Goal: Task Accomplishment & Management: Use online tool/utility

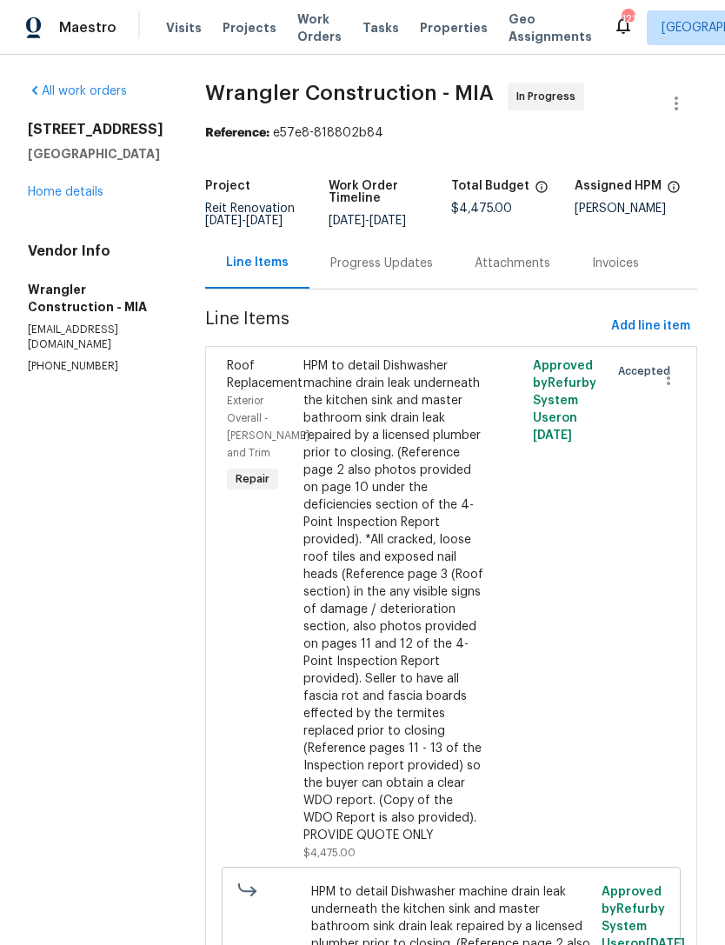
click at [256, 31] on span "Projects" at bounding box center [250, 27] width 54 height 17
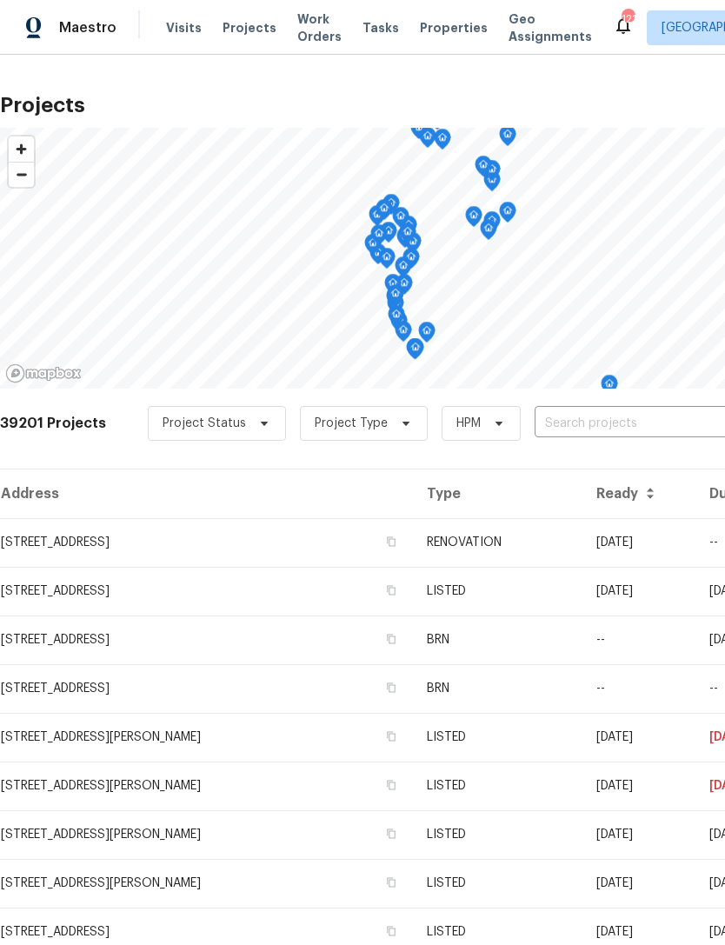
click at [622, 433] on input "text" at bounding box center [634, 423] width 199 height 27
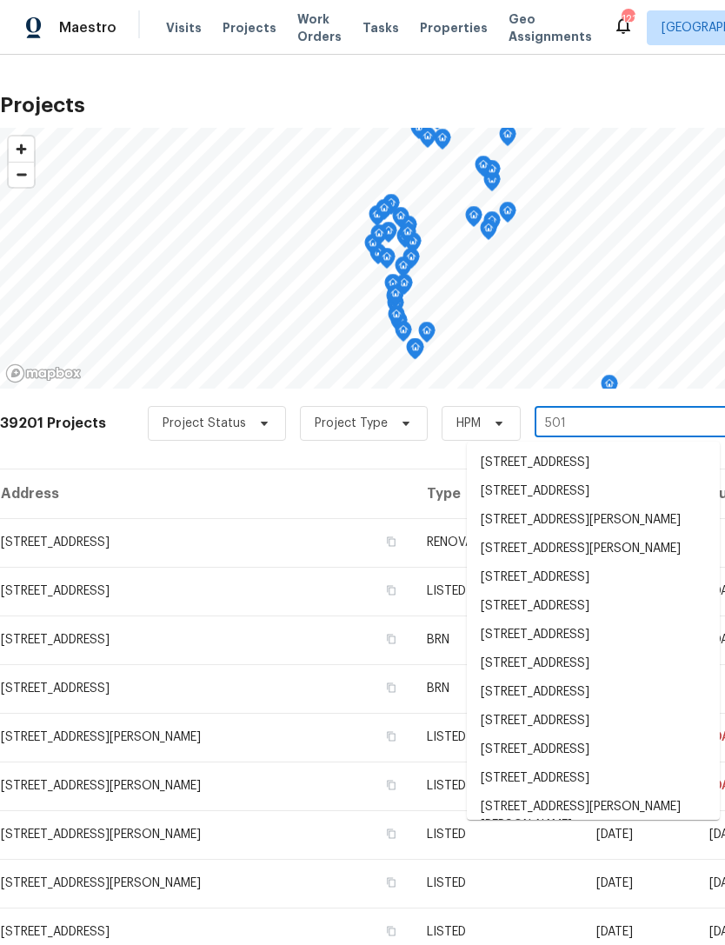
type input "5013"
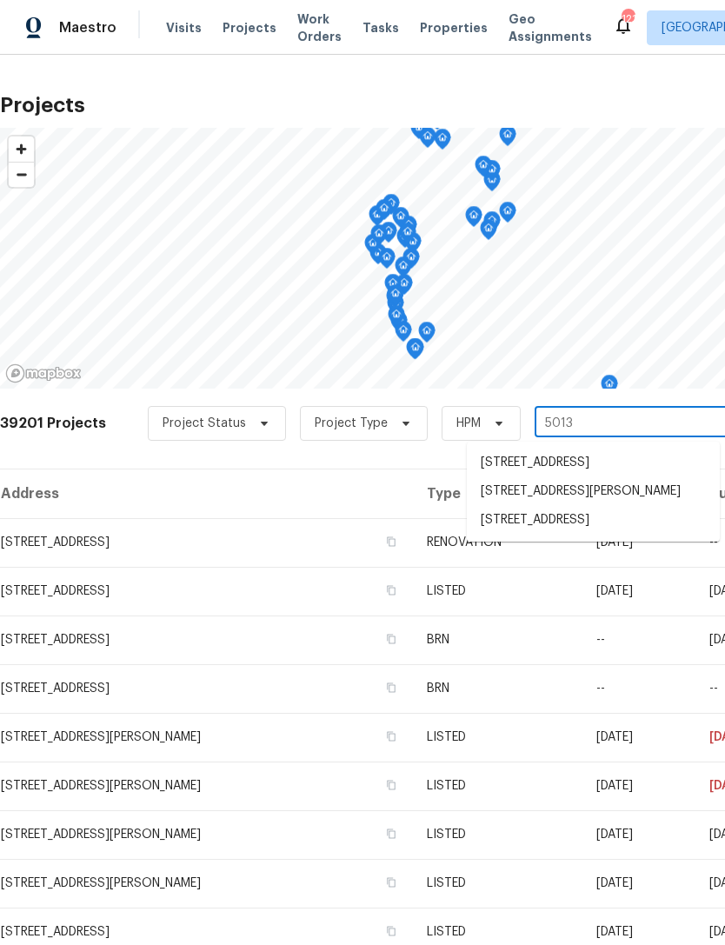
click at [576, 535] on li "5013 Neptune Ln # 2202, Fort Lauderdale, FL 33312" at bounding box center [593, 520] width 253 height 29
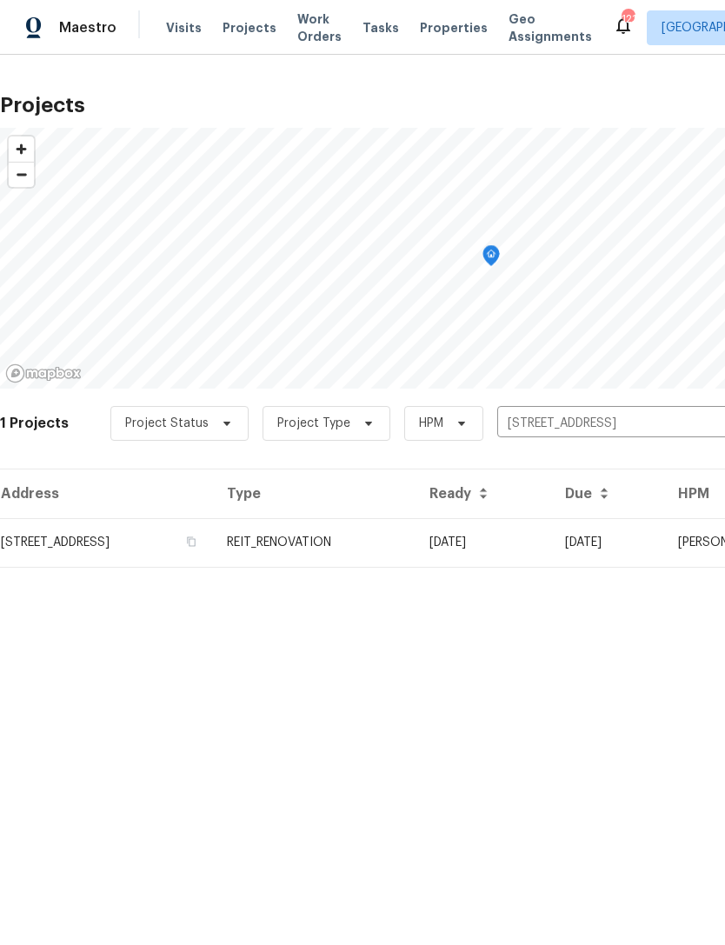
click at [416, 545] on td "REIT_RENOVATION" at bounding box center [314, 542] width 203 height 49
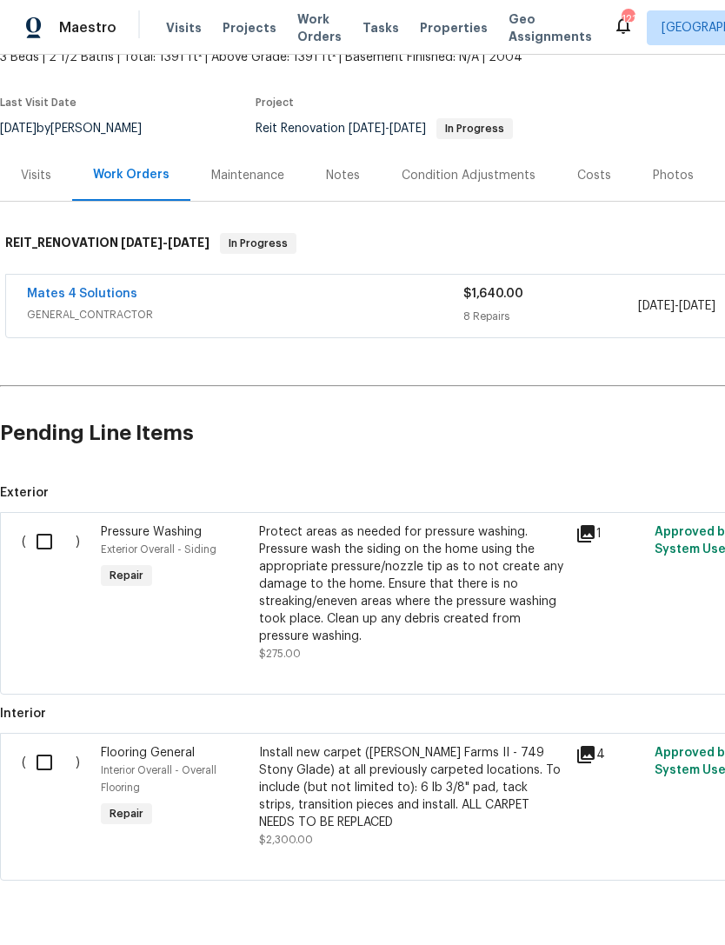
scroll to position [113, 0]
click at [46, 759] on input "checkbox" at bounding box center [51, 763] width 50 height 37
checkbox input "true"
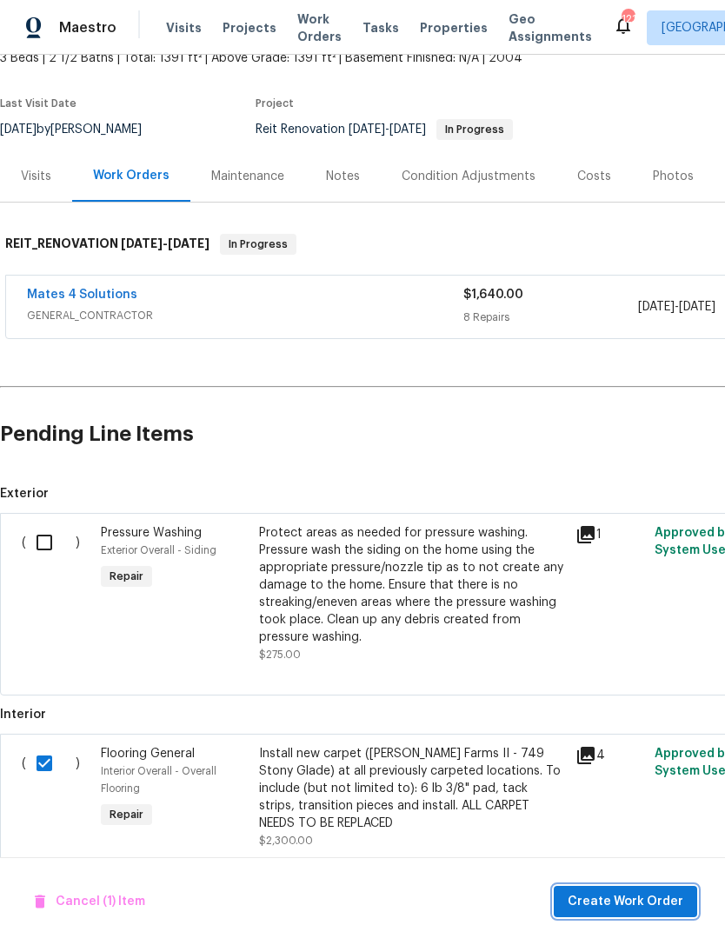
click at [641, 900] on span "Create Work Order" at bounding box center [626, 902] width 116 height 22
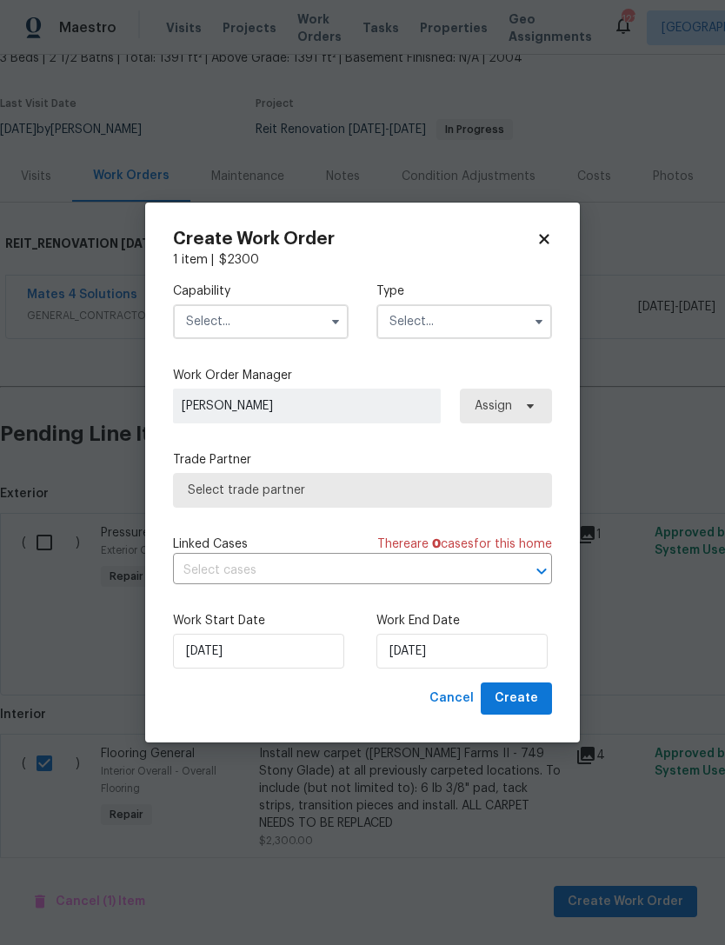
click at [280, 318] on input "text" at bounding box center [261, 321] width 176 height 35
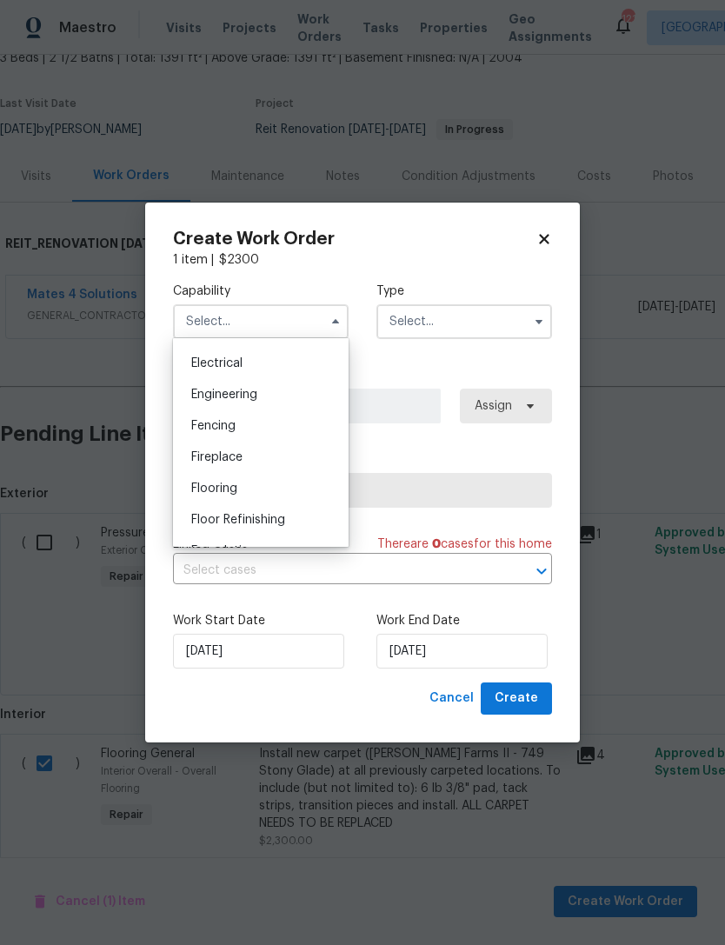
scroll to position [605, 0]
click at [271, 430] on div "Flooring" at bounding box center [260, 427] width 167 height 31
type input "Flooring"
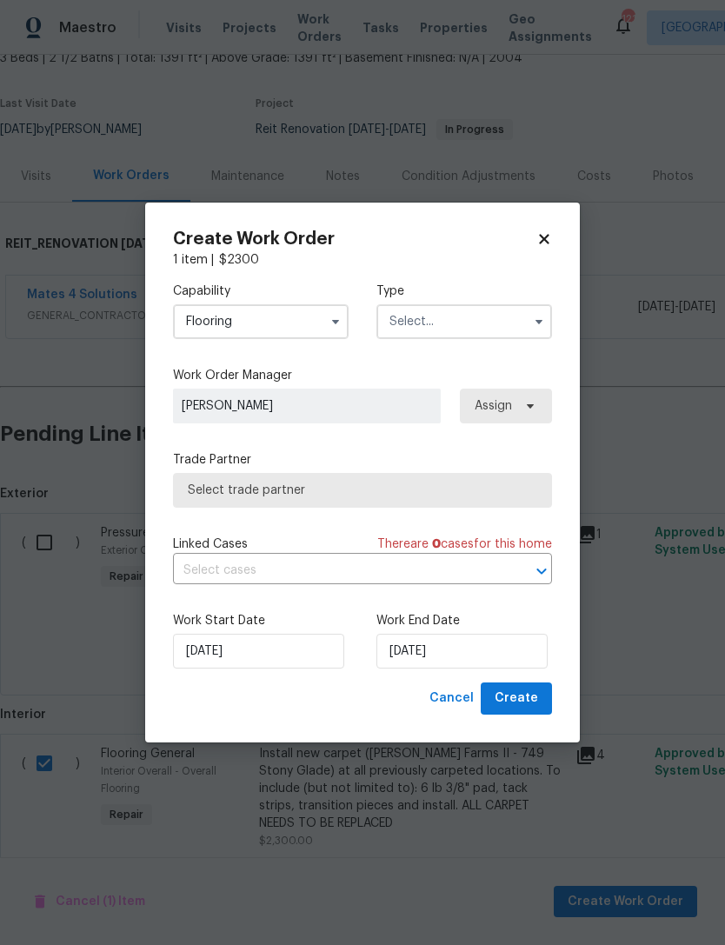
click at [470, 315] on input "text" at bounding box center [465, 321] width 176 height 35
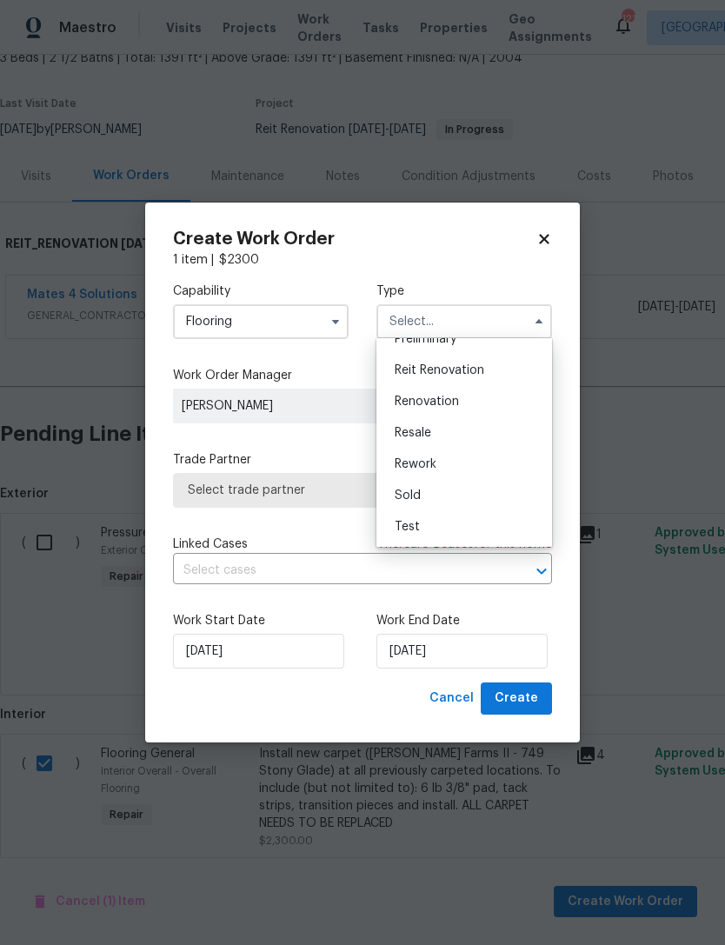
scroll to position [395, 0]
click at [480, 364] on span "Reit Renovation" at bounding box center [440, 370] width 90 height 12
type input "Reit Renovation"
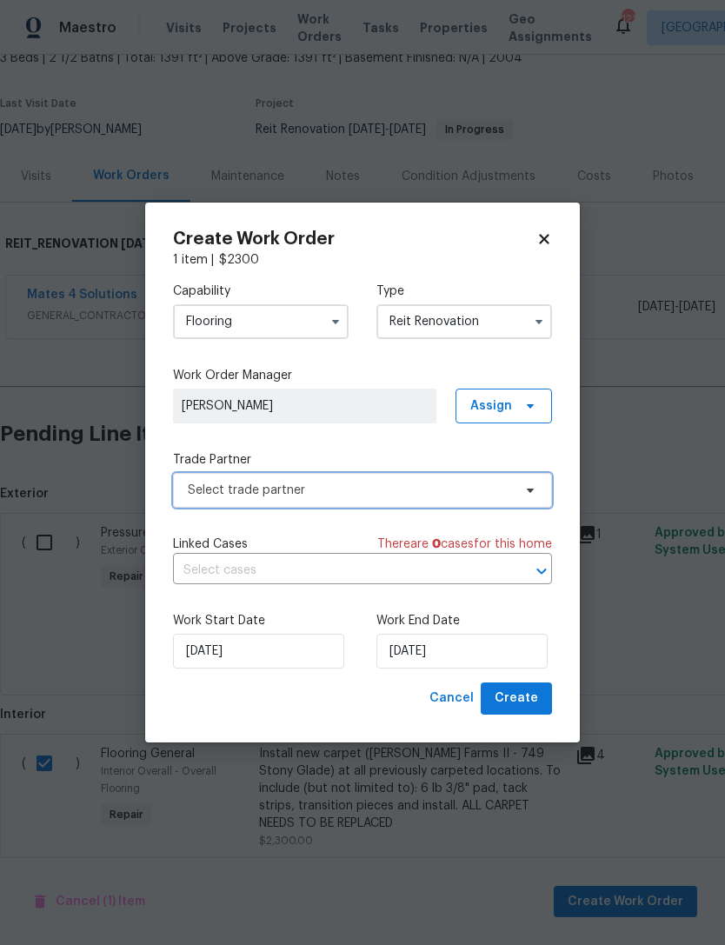
click at [360, 485] on span "Select trade partner" at bounding box center [350, 490] width 324 height 17
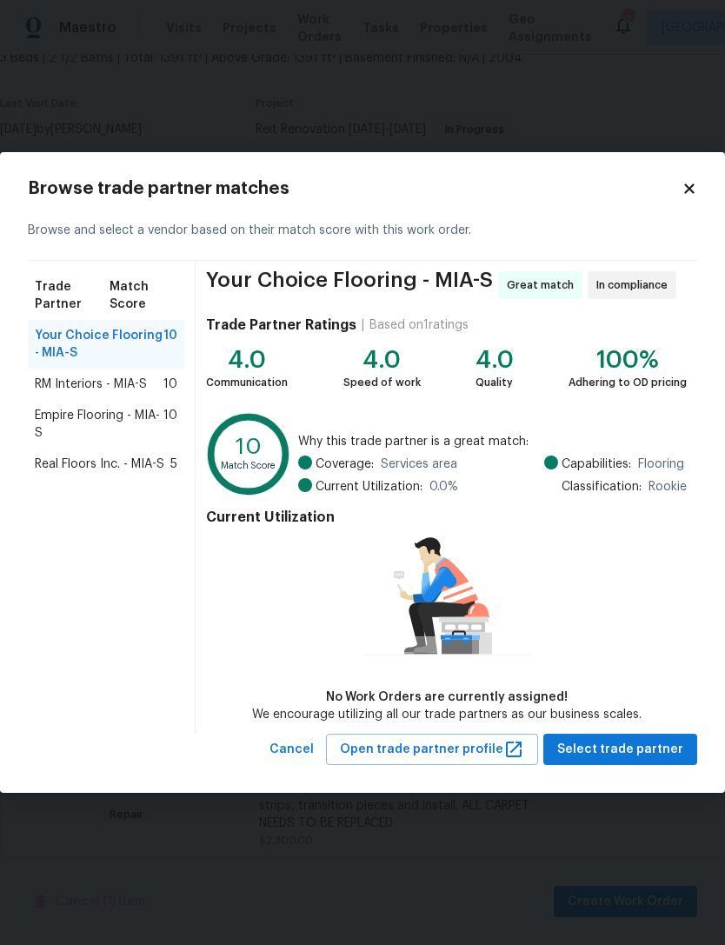
click at [111, 464] on span "Real Floors Inc. - MIA-S" at bounding box center [100, 464] width 130 height 17
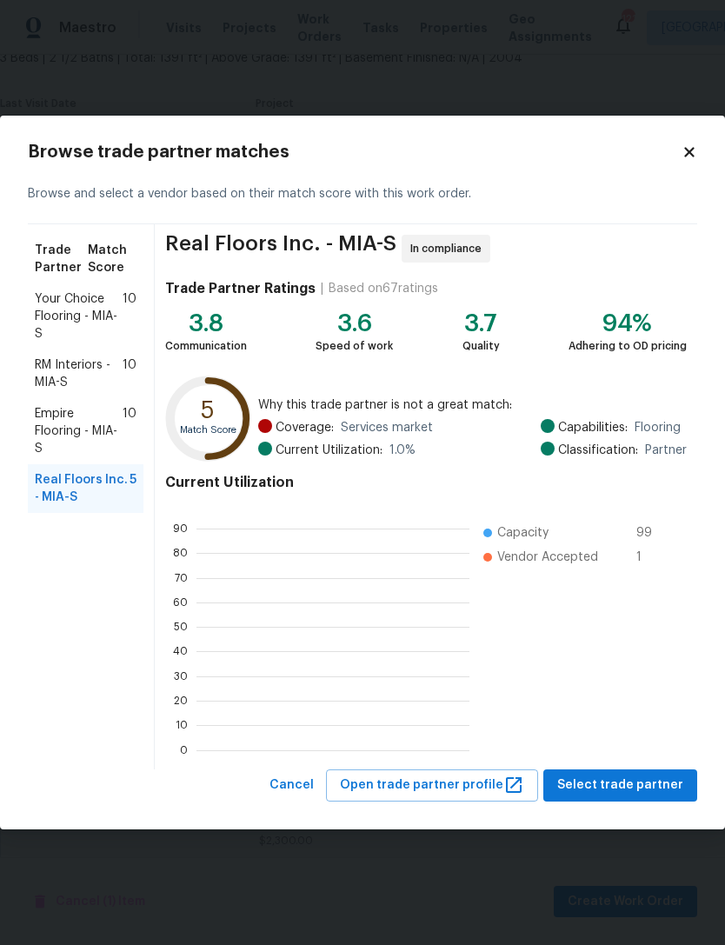
scroll to position [2, 2]
click at [627, 783] on span "Select trade partner" at bounding box center [620, 786] width 126 height 22
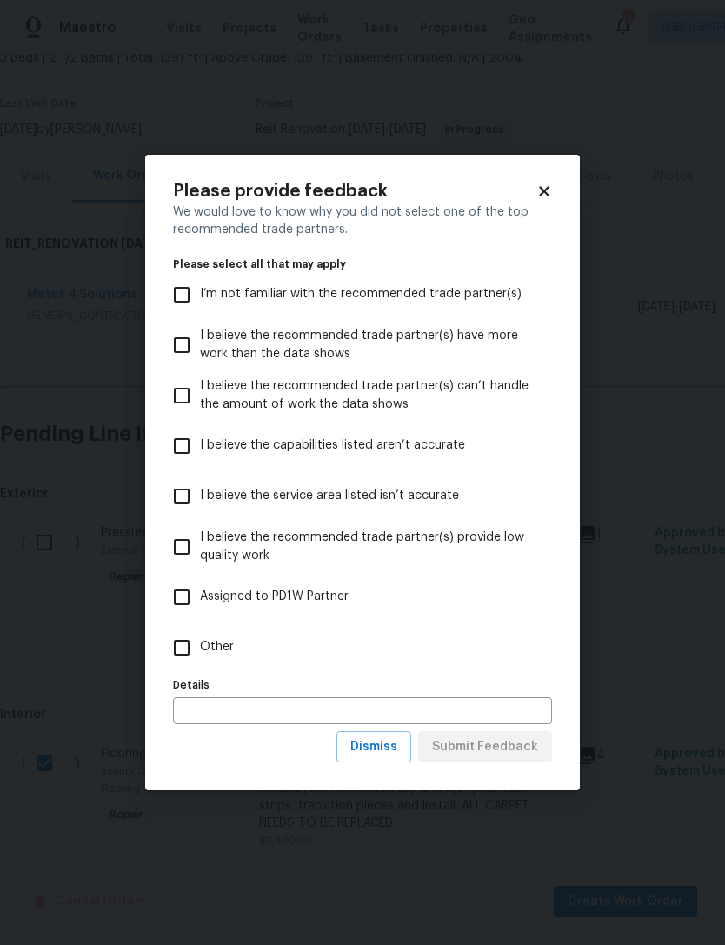
click at [197, 653] on input "Other" at bounding box center [181, 648] width 37 height 37
checkbox input "true"
click at [521, 751] on span "Submit Feedback" at bounding box center [485, 748] width 106 height 22
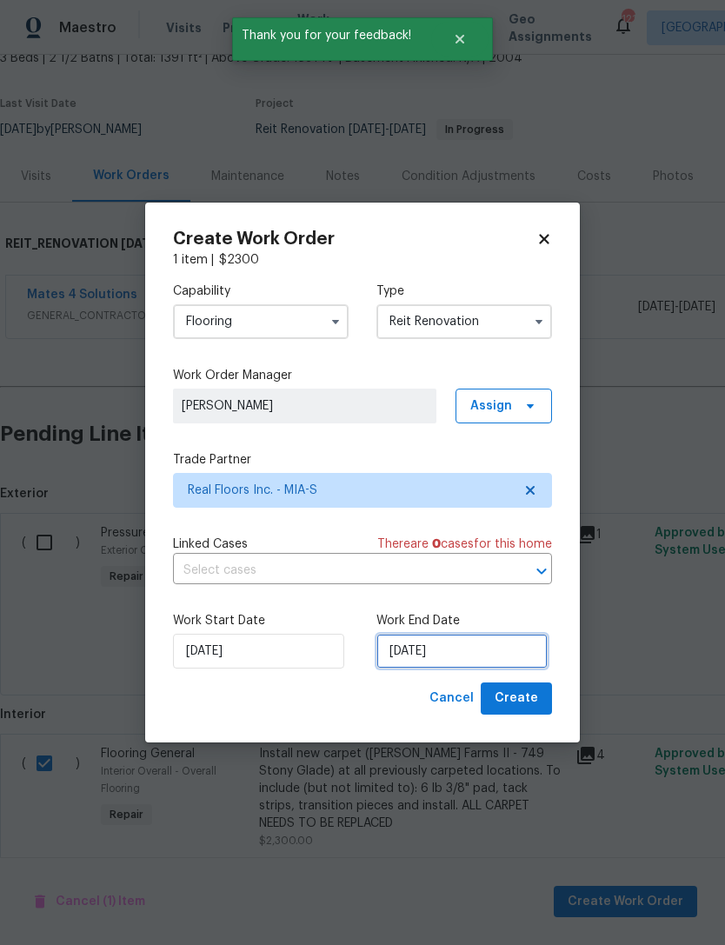
click at [434, 654] on input "[DATE]" at bounding box center [462, 651] width 171 height 35
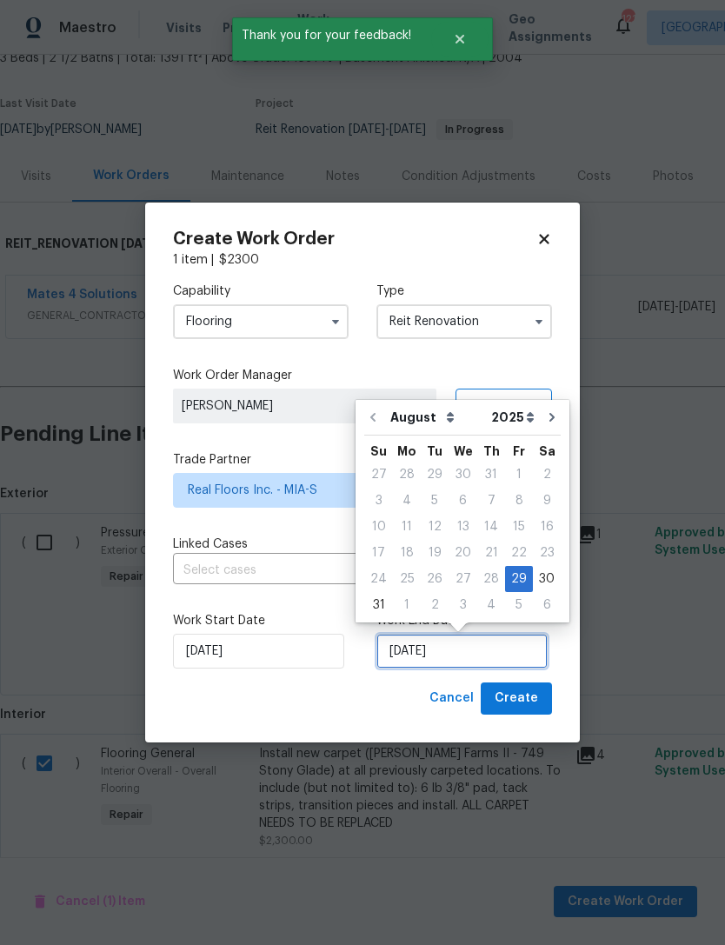
scroll to position [32, 0]
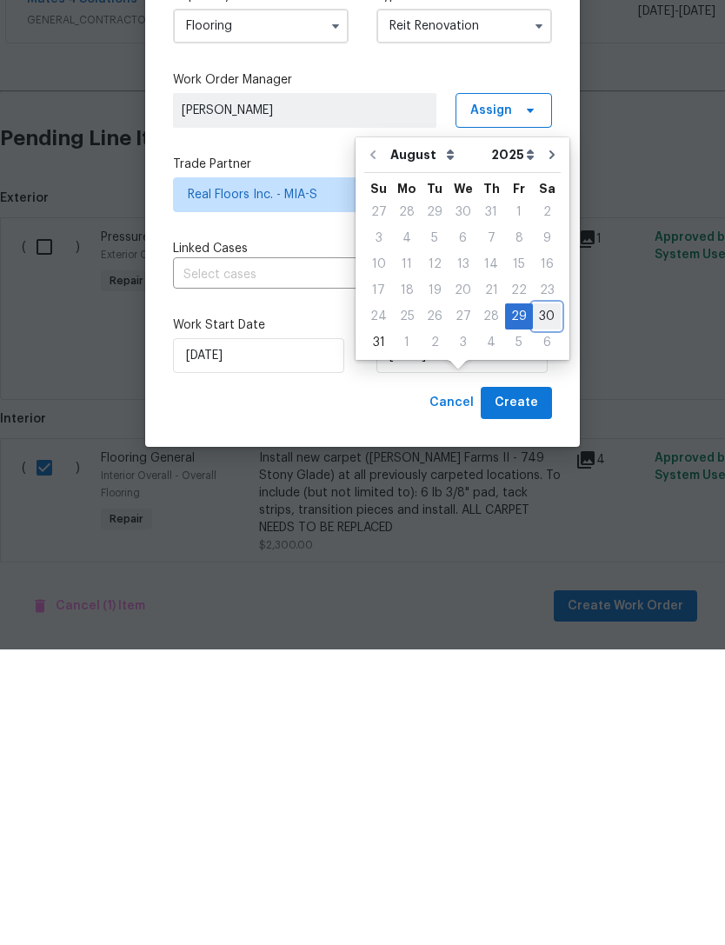
click at [544, 600] on div "30" at bounding box center [547, 612] width 28 height 24
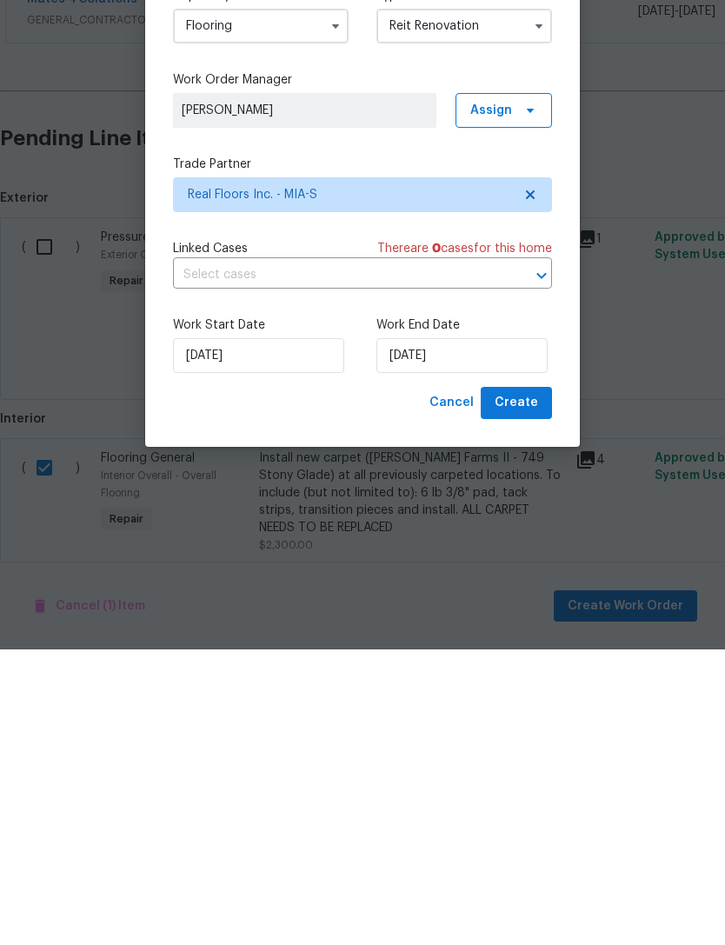
type input "[DATE]"
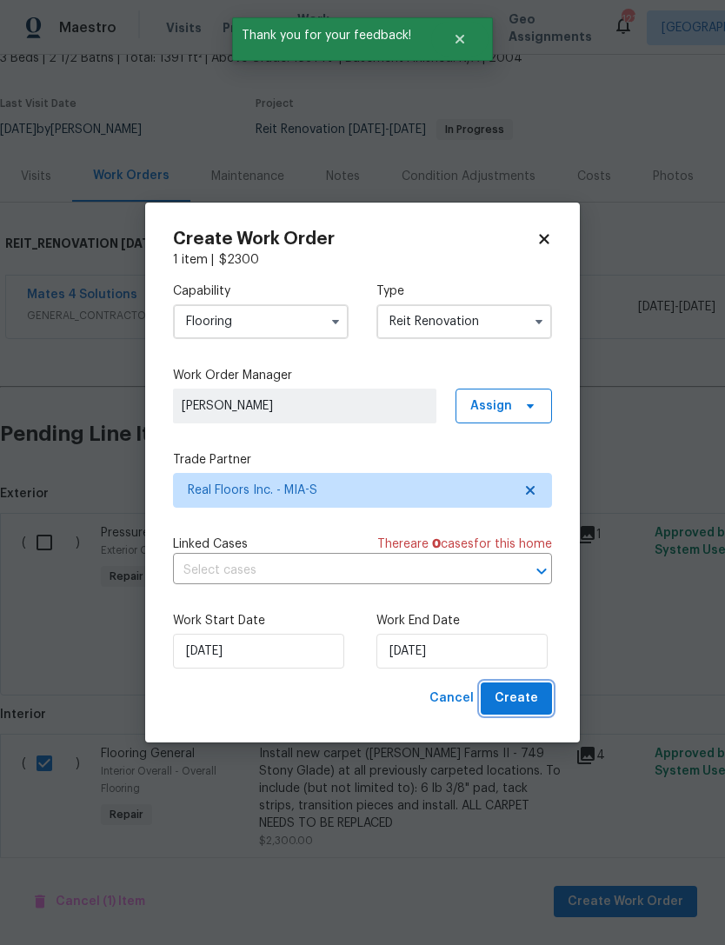
click at [527, 697] on span "Create" at bounding box center [516, 699] width 43 height 22
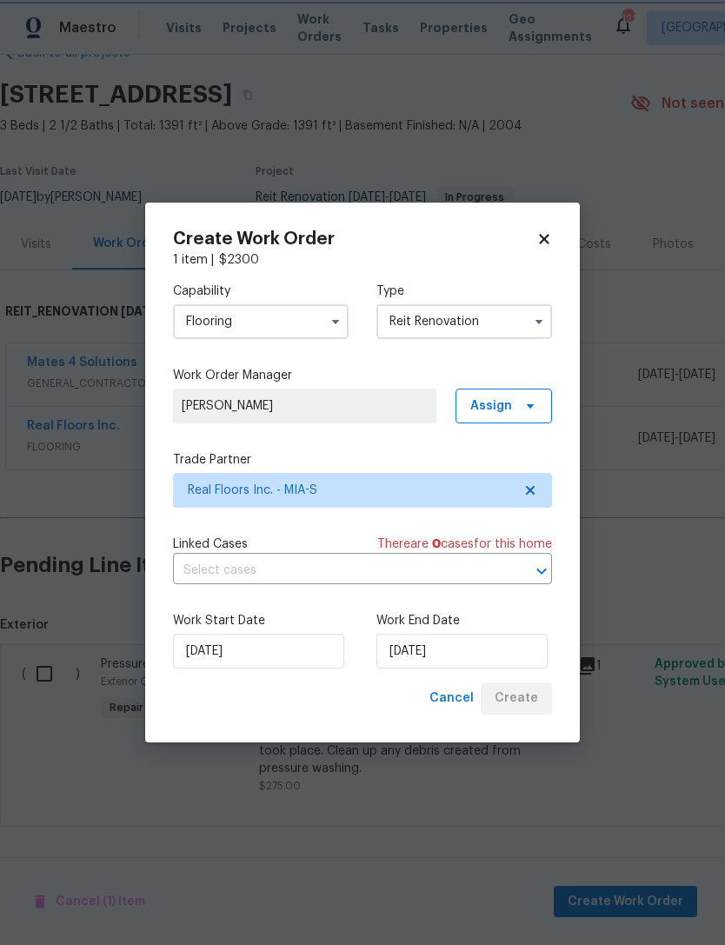
scroll to position [0, 0]
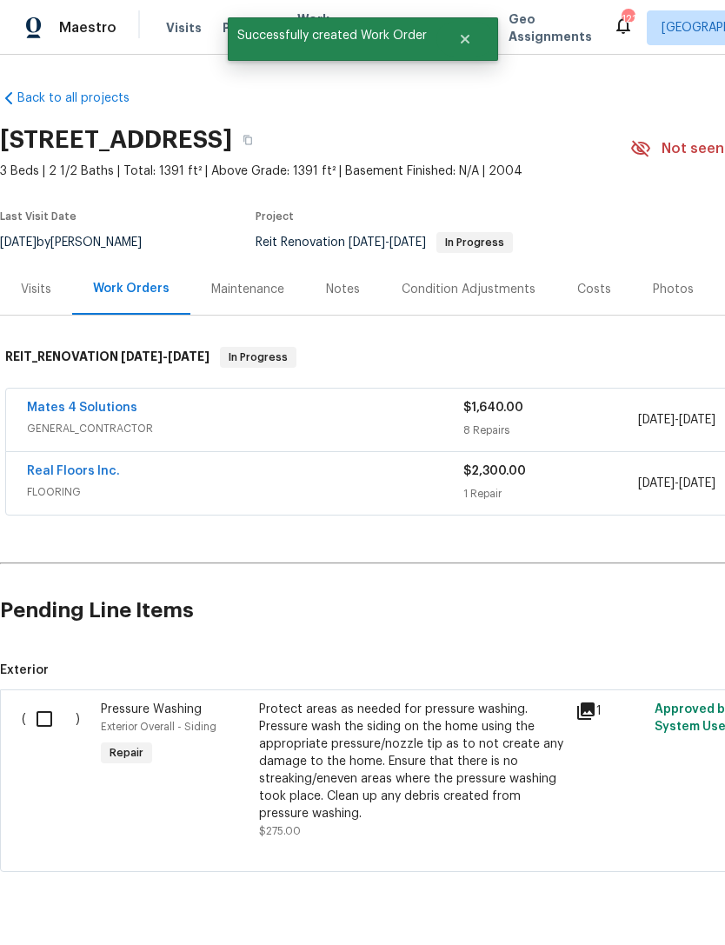
click at [337, 484] on span "FLOORING" at bounding box center [245, 492] width 437 height 17
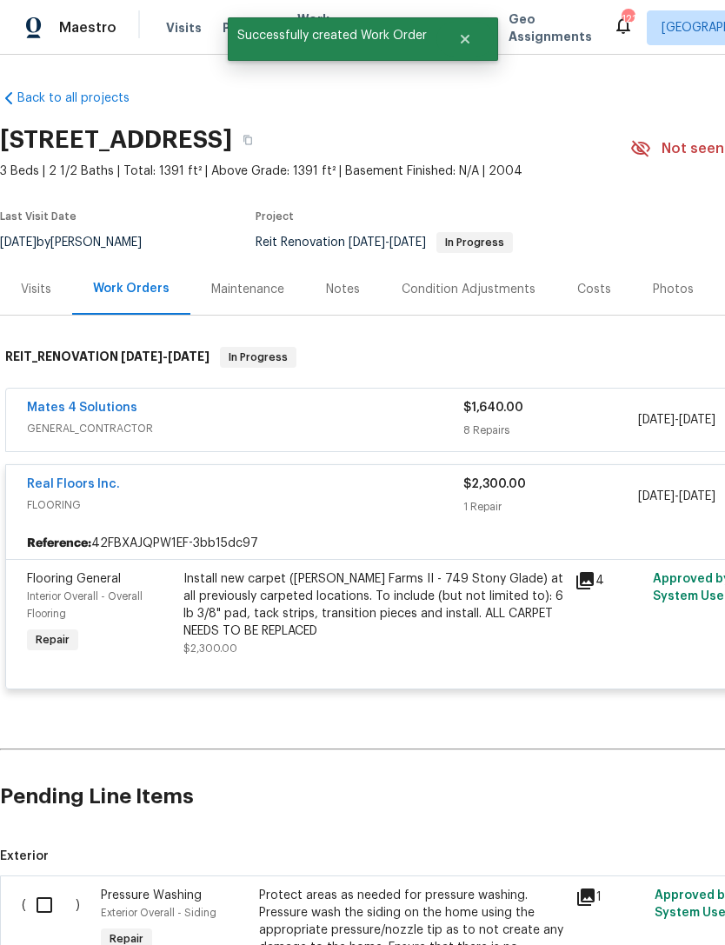
click at [348, 570] on div "Install new carpet ([PERSON_NAME] Farms II - 749 Stony Glade) at all previously…" at bounding box center [373, 605] width 381 height 70
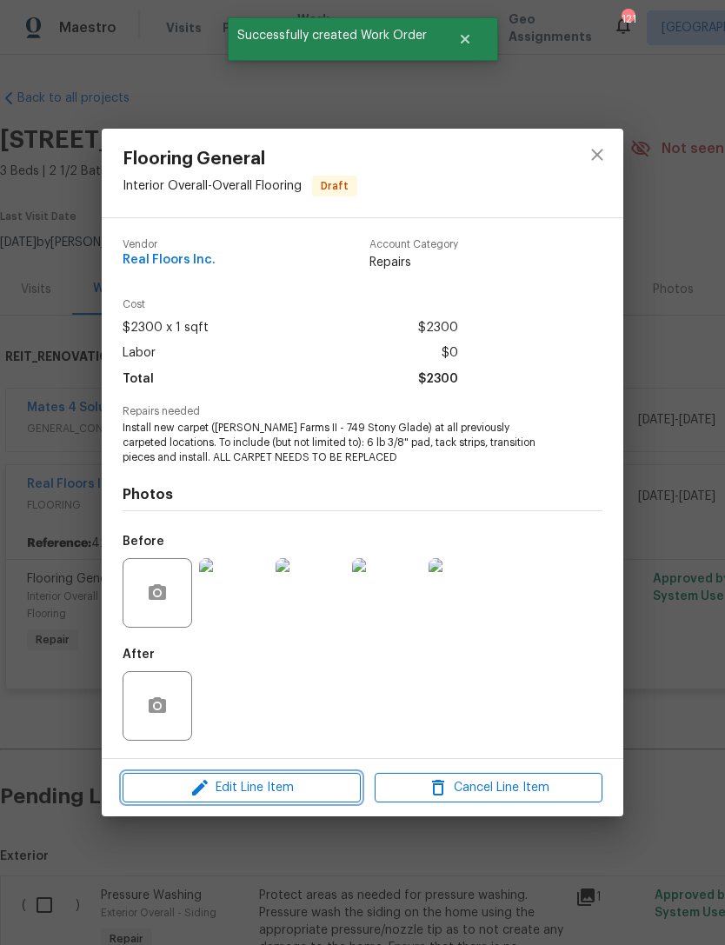
click at [279, 785] on span "Edit Line Item" at bounding box center [242, 788] width 228 height 22
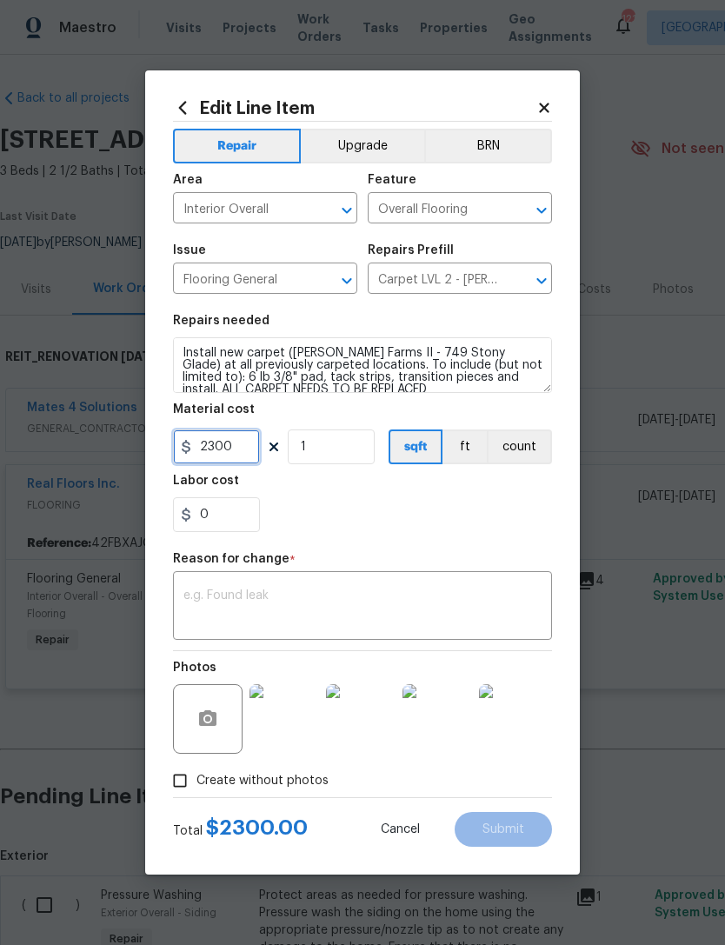
click at [257, 448] on input "2300" at bounding box center [216, 447] width 87 height 35
type input "1145.44"
click at [347, 593] on textarea at bounding box center [362, 608] width 358 height 37
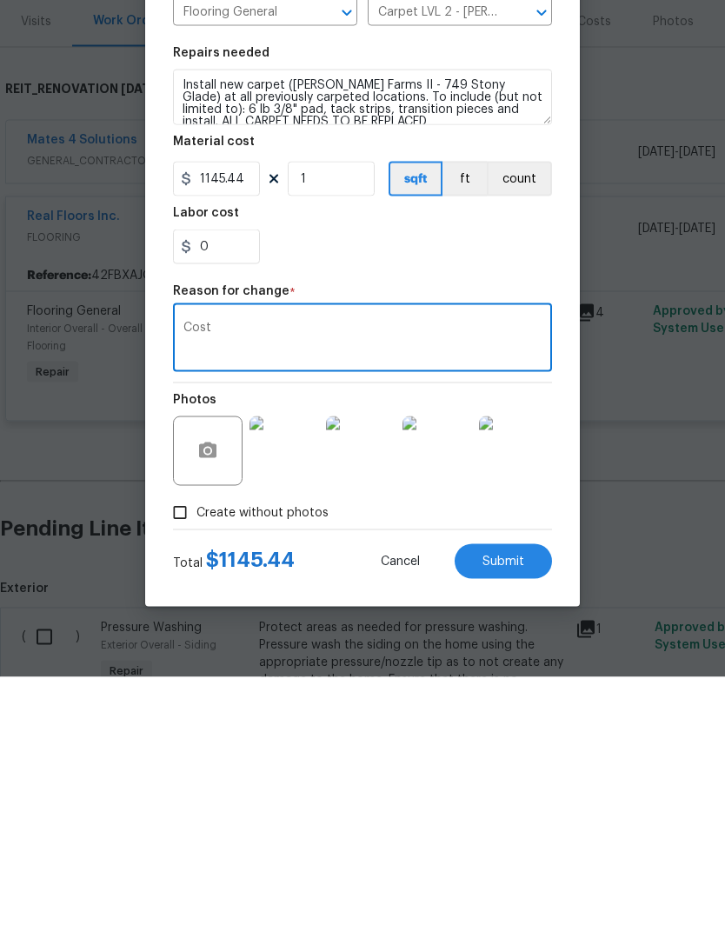
type textarea "Cost"
click at [517, 824] on span "Submit" at bounding box center [504, 830] width 42 height 13
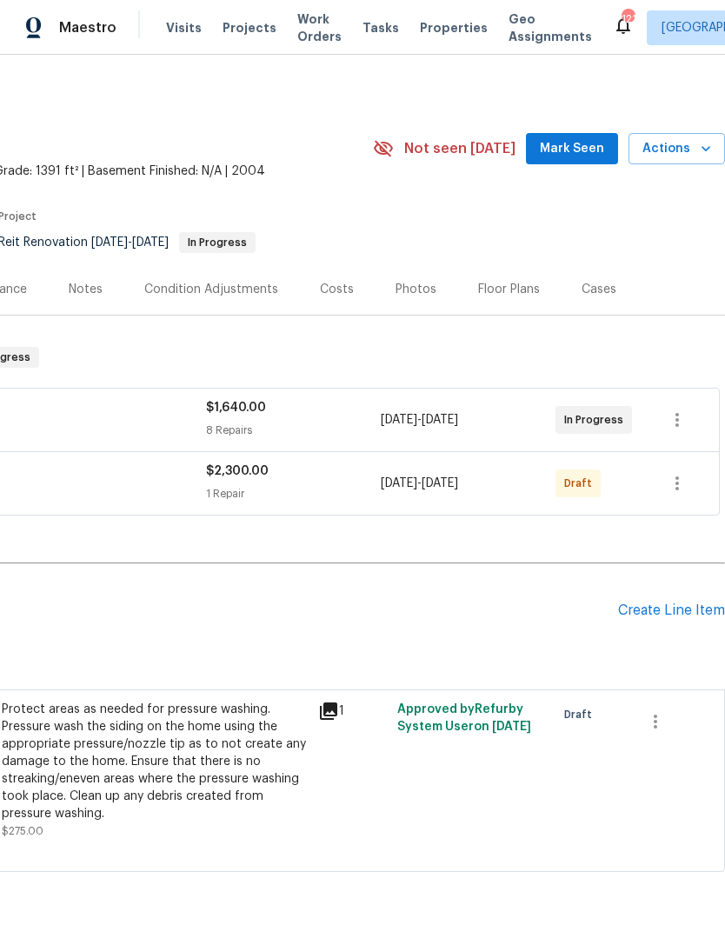
scroll to position [0, 257]
click at [297, 14] on span "Work Orders" at bounding box center [319, 27] width 44 height 35
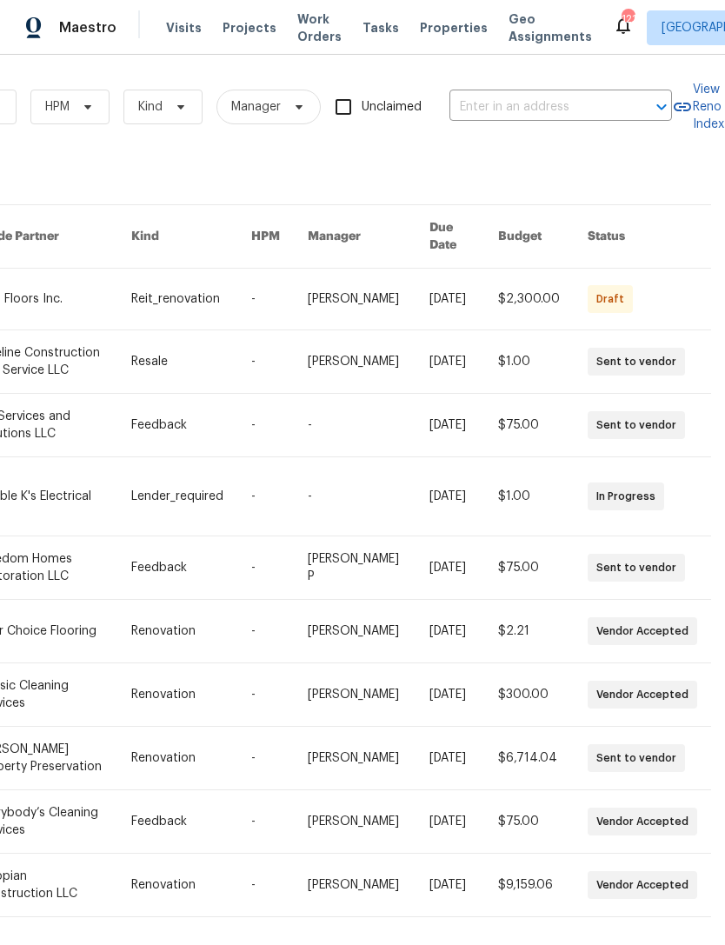
scroll to position [0, 286]
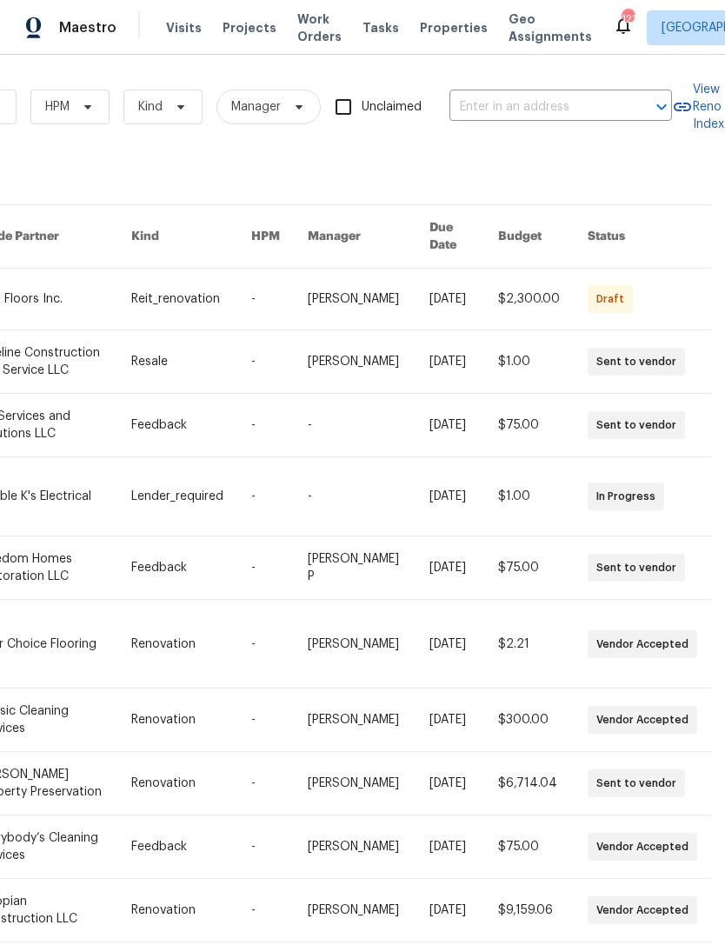
click at [557, 106] on input "text" at bounding box center [537, 107] width 174 height 27
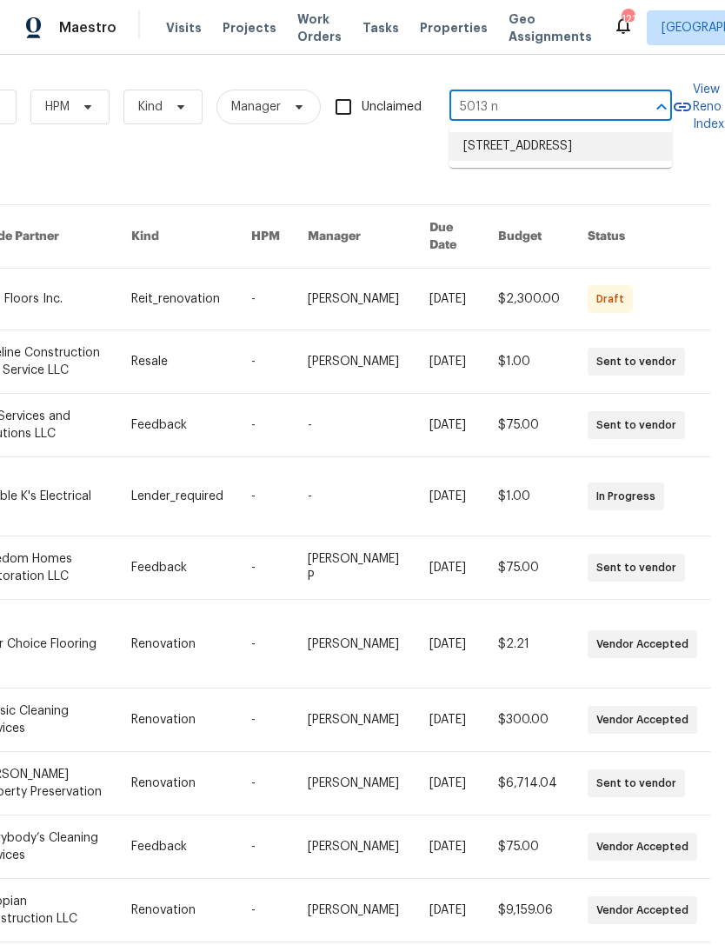
click at [557, 146] on li "5013 Neptune Ln # 2202, Fort Lauderdale, FL 33312" at bounding box center [561, 146] width 223 height 29
type input "5013 Neptune Ln # 2202, Fort Lauderdale, FL 33312"
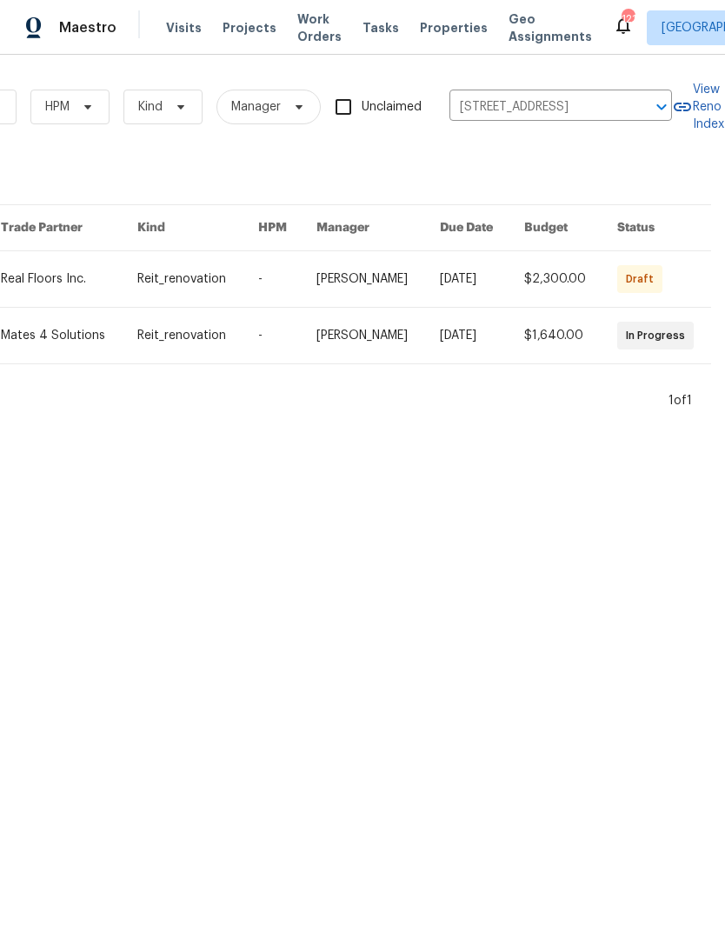
click at [504, 280] on link at bounding box center [481, 279] width 83 height 56
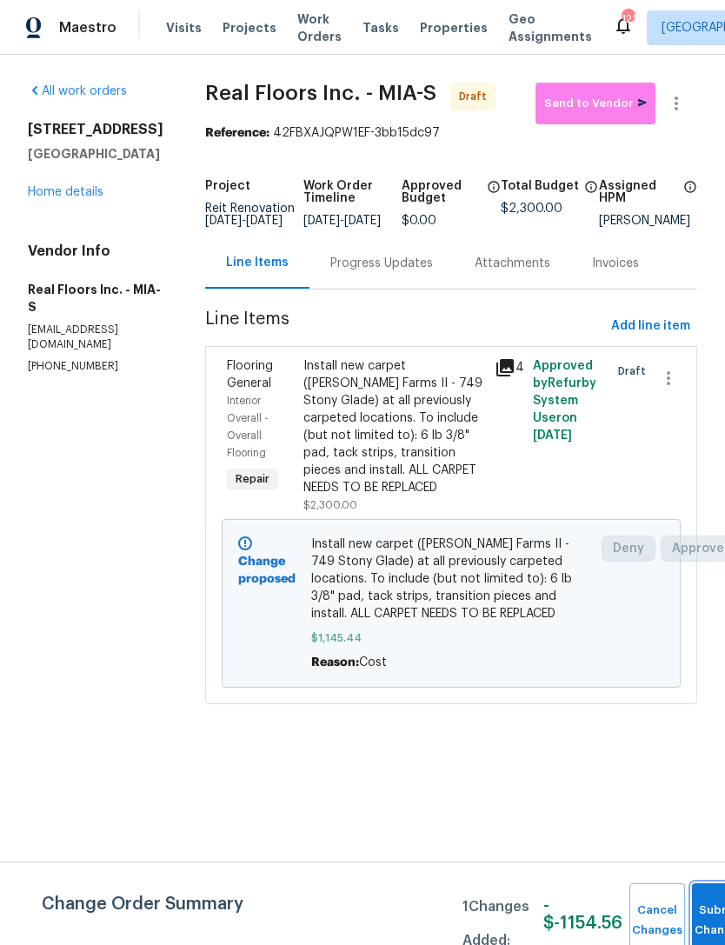
click at [704, 918] on span "Submit Changes" at bounding box center [720, 921] width 38 height 40
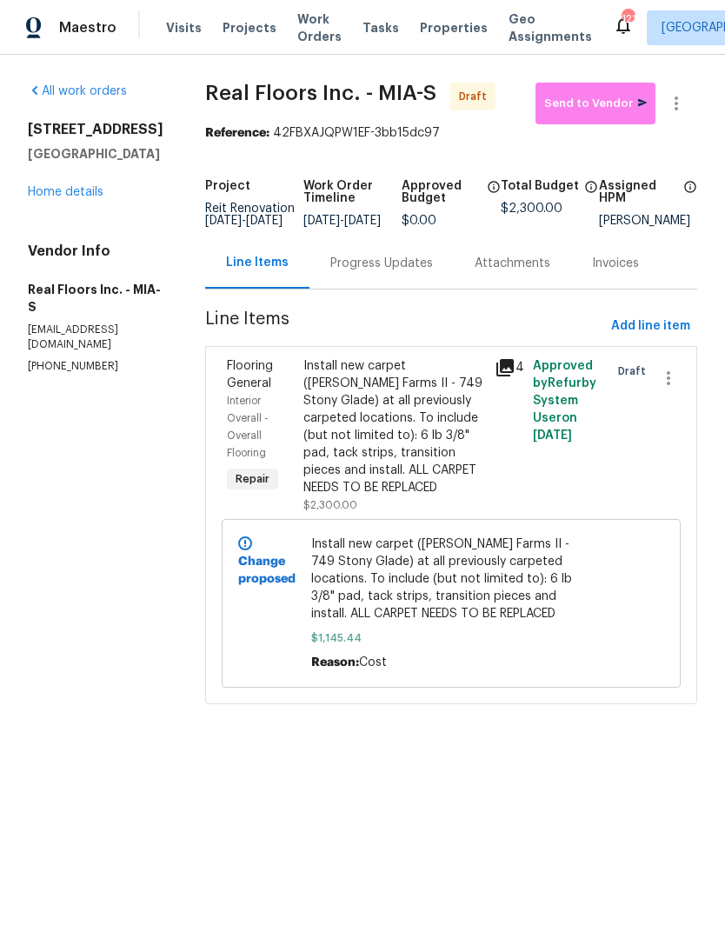
click at [542, 577] on span "Install new carpet ([PERSON_NAME] Farms II - 749 Stony Glade) at all previously…" at bounding box center [451, 579] width 281 height 87
click at [457, 475] on div "Install new carpet ([PERSON_NAME] Farms II - 749 Stony Glade) at all previously…" at bounding box center [393, 426] width 181 height 139
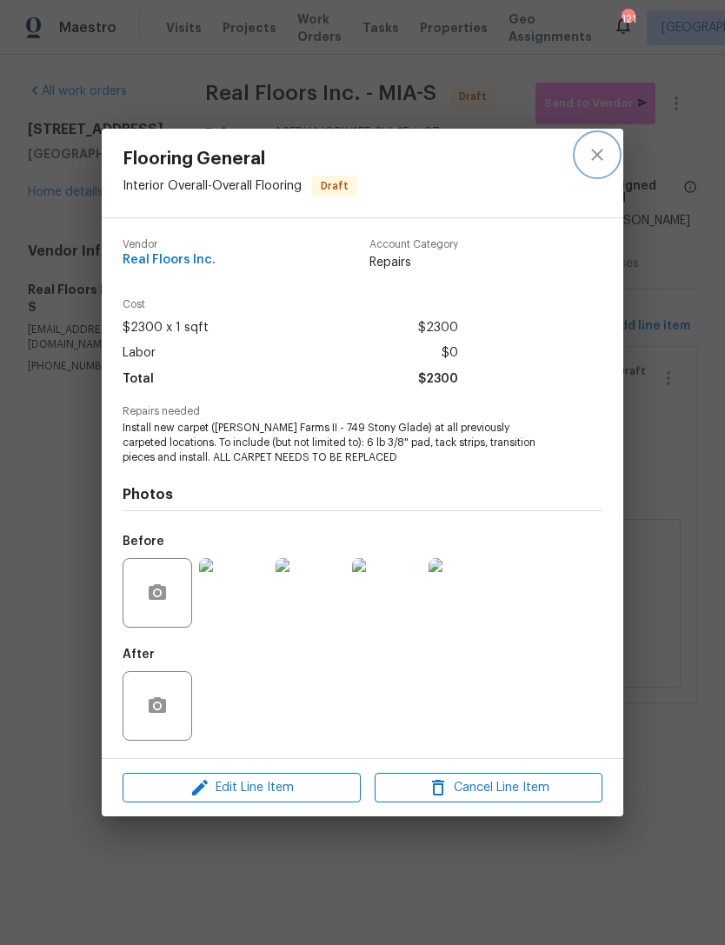
click at [604, 150] on icon "close" at bounding box center [597, 154] width 21 height 21
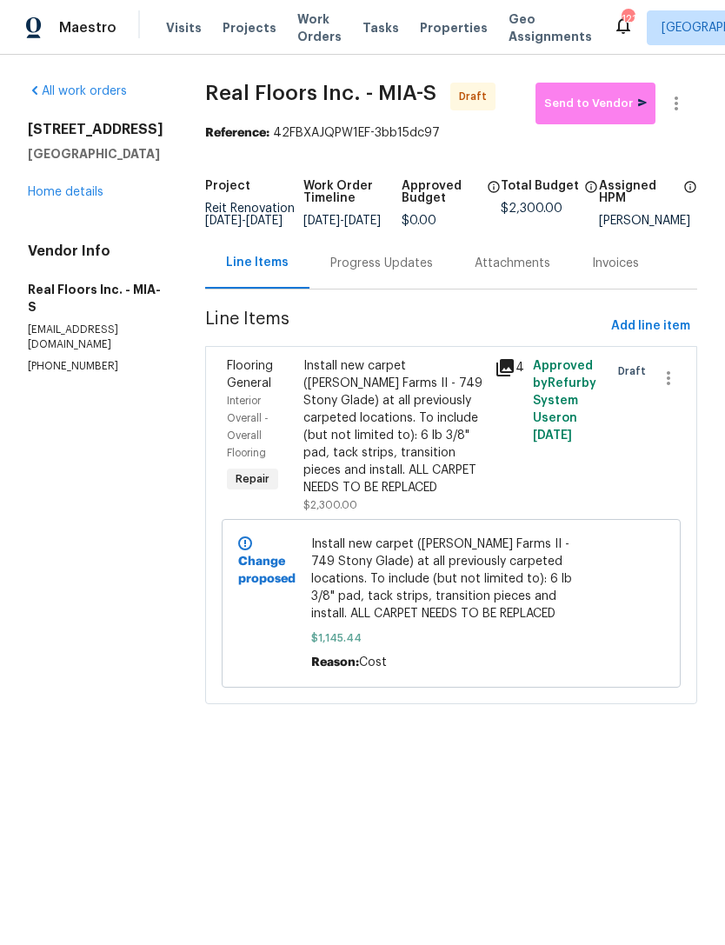
click at [257, 566] on div "Change proposed" at bounding box center [269, 603] width 73 height 146
click at [608, 102] on span "Send to Vendor" at bounding box center [595, 104] width 103 height 20
